Goal: Information Seeking & Learning: Learn about a topic

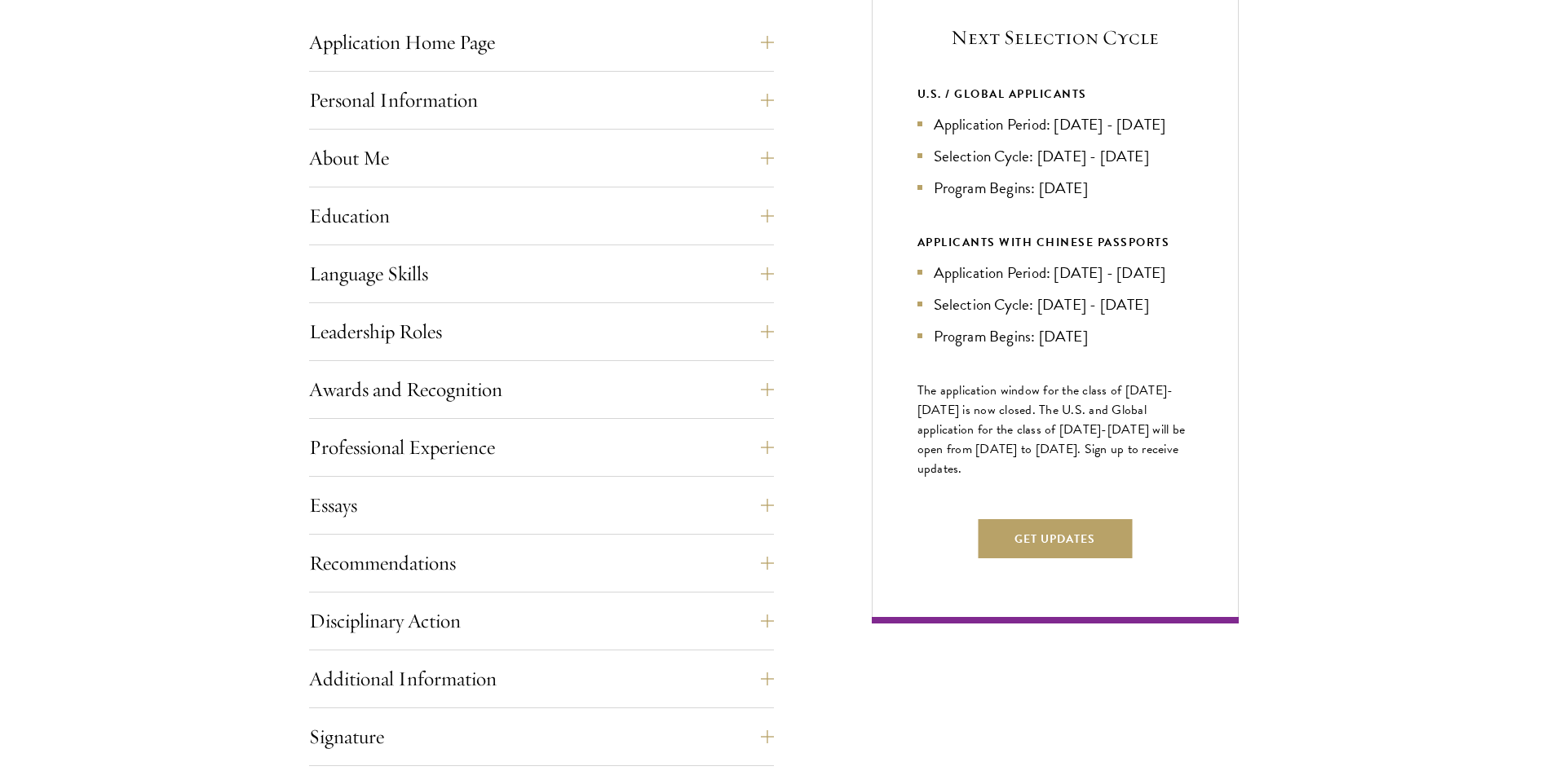
scroll to position [1371, 0]
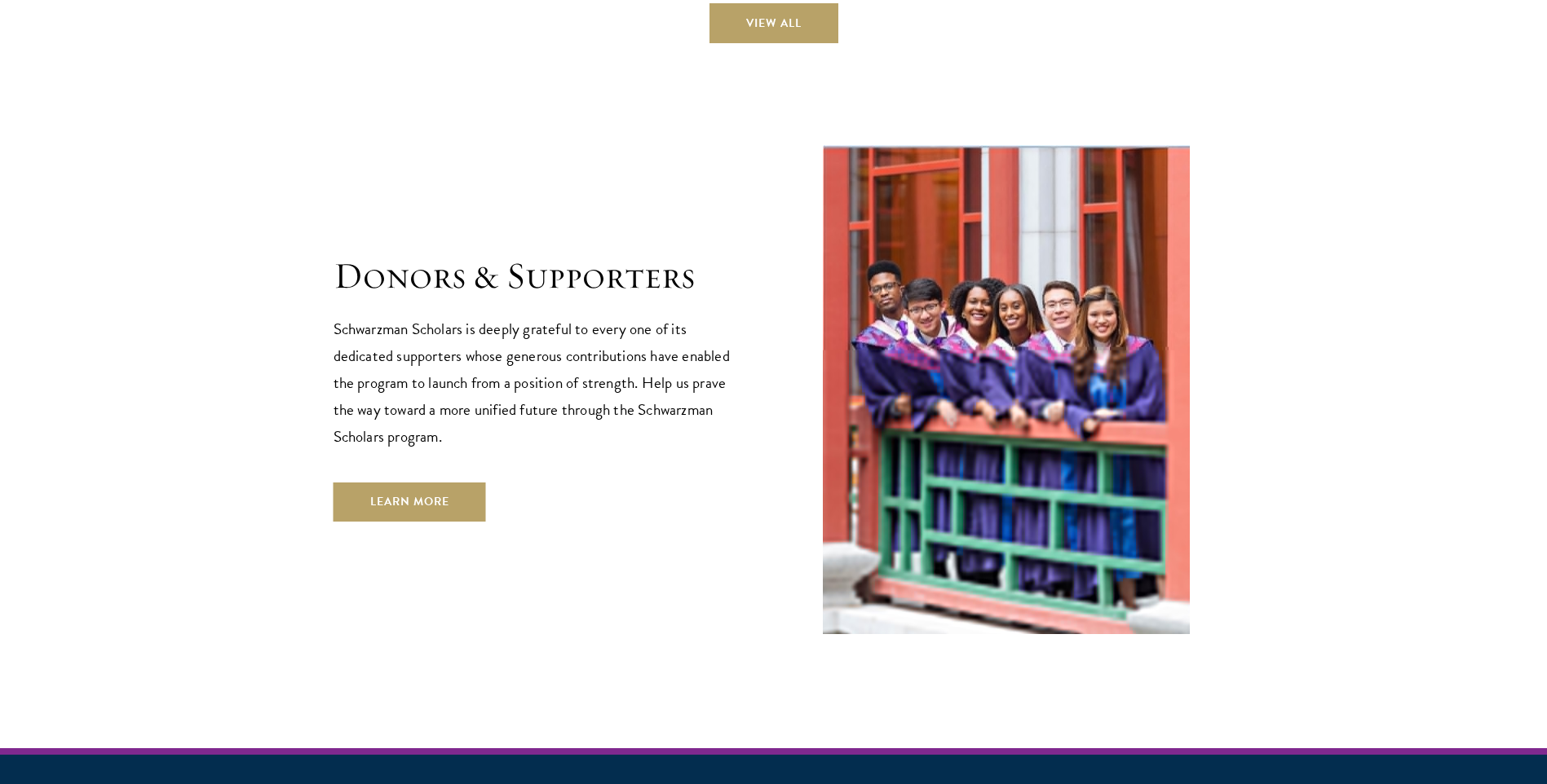
scroll to position [4854, 0]
